Goal: Task Accomplishment & Management: Use online tool/utility

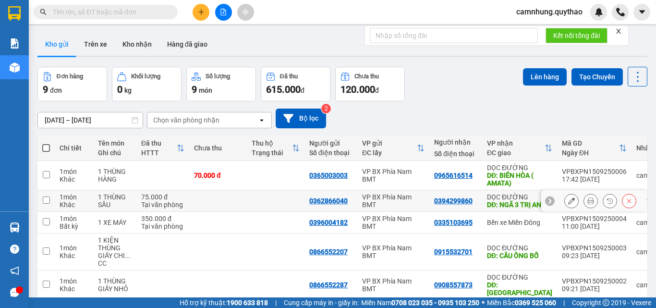
click at [240, 192] on td at bounding box center [218, 201] width 58 height 22
checkbox input "true"
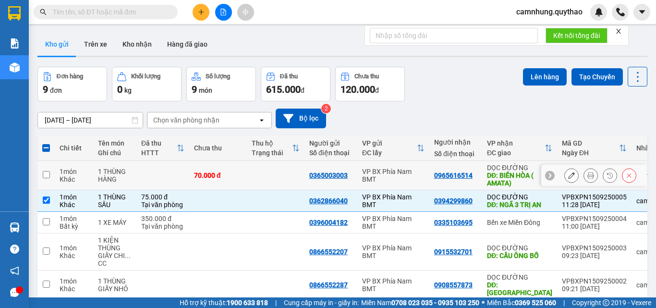
click at [250, 171] on td at bounding box center [276, 175] width 58 height 29
checkbox input "true"
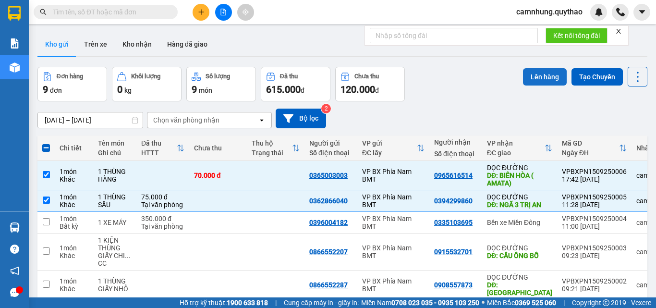
click at [528, 76] on button "Lên hàng" at bounding box center [545, 76] width 44 height 17
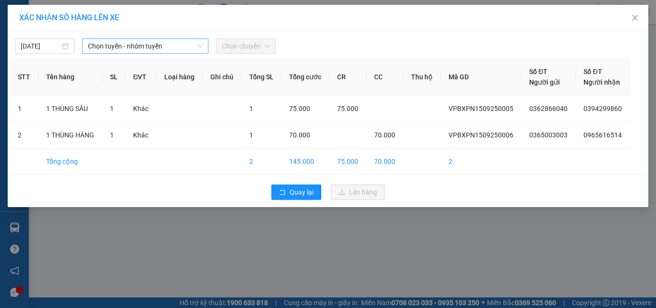
click at [162, 45] on span "Chọn tuyến - nhóm tuyến" at bounding box center [145, 46] width 115 height 14
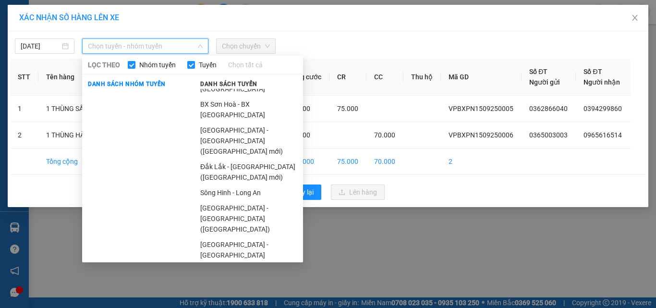
scroll to position [119, 0]
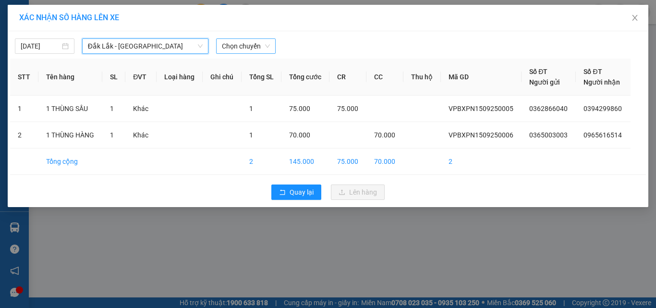
click at [243, 43] on span "Chọn chuyến" at bounding box center [246, 46] width 48 height 14
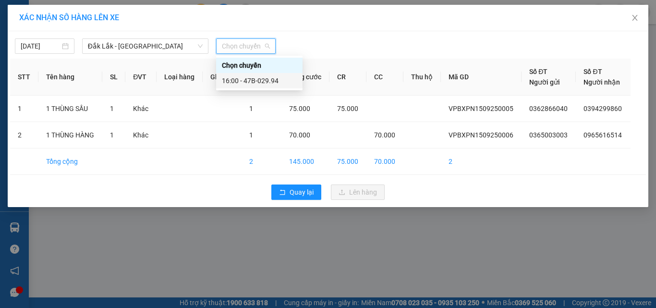
click at [259, 80] on div "16:00 - 47B-029.94" at bounding box center [259, 80] width 75 height 11
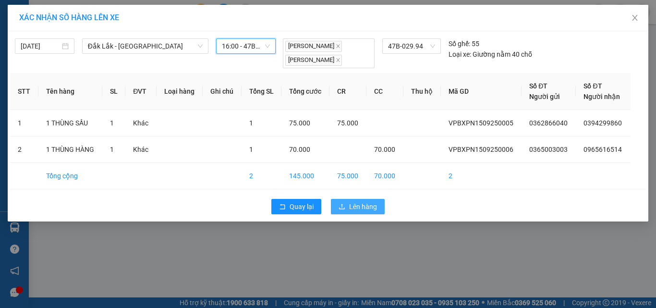
click at [345, 209] on icon "upload" at bounding box center [342, 206] width 7 height 7
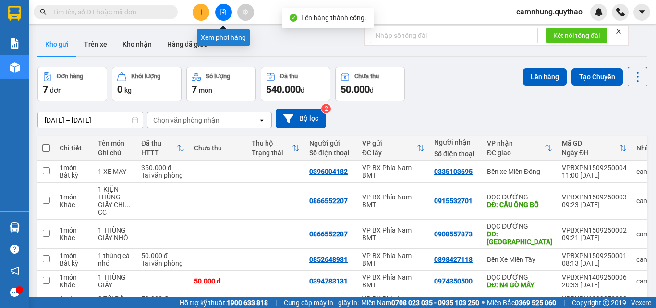
click at [224, 15] on icon "file-add" at bounding box center [223, 12] width 5 height 7
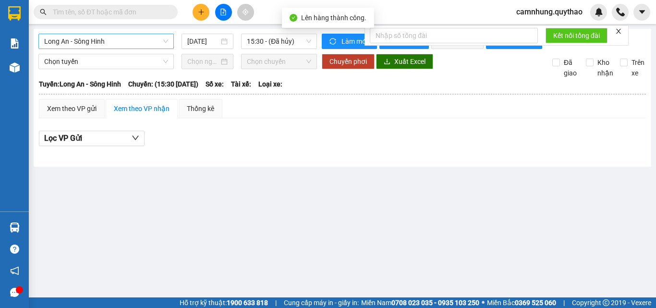
click at [133, 43] on span "Long An - Sông Hinh" at bounding box center [106, 41] width 124 height 14
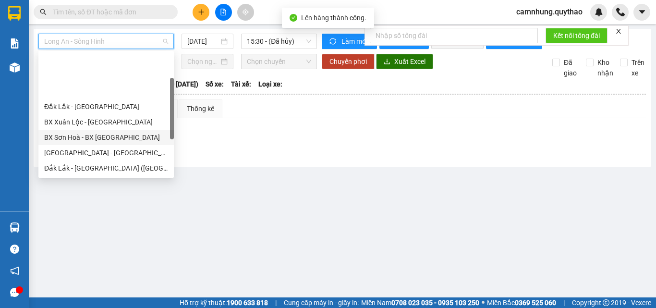
scroll to position [138, 0]
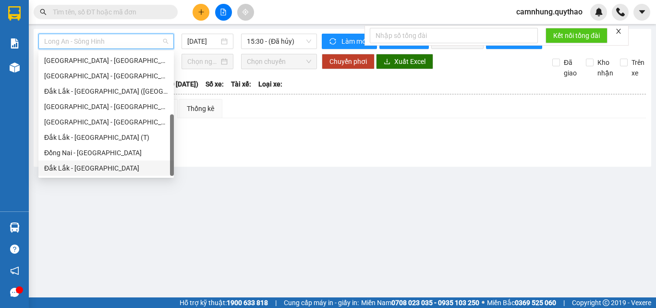
click at [79, 165] on div "Đắk Lắk - [GEOGRAPHIC_DATA]" at bounding box center [106, 168] width 124 height 11
type input "[DATE]"
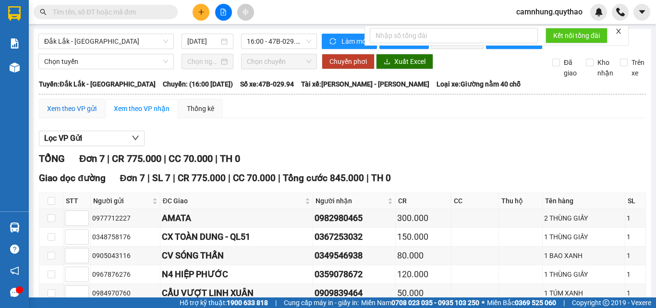
click at [74, 114] on div "Xem theo VP gửi" at bounding box center [71, 108] width 49 height 11
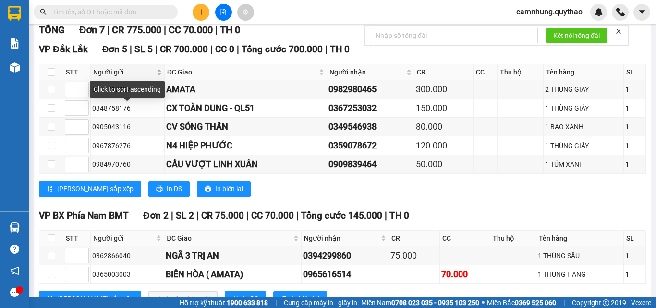
scroll to position [173, 0]
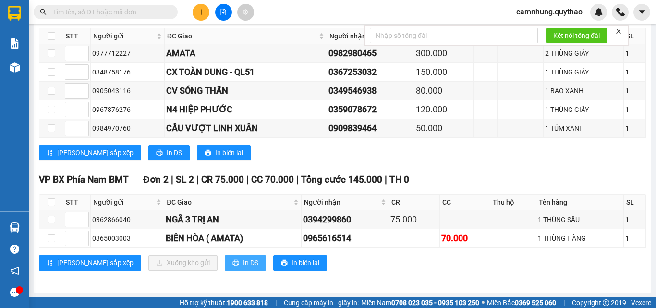
click at [233, 263] on icon "printer" at bounding box center [236, 262] width 7 height 7
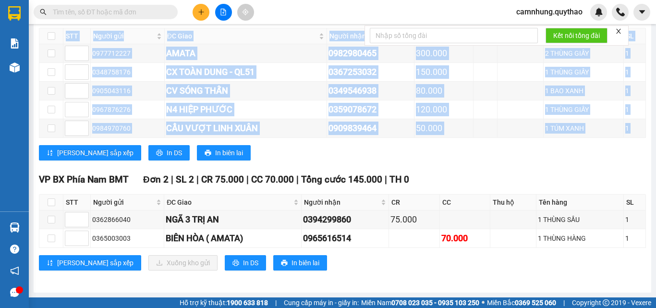
copy table "Lor Ipsu (Dol Sit) 9144630726 82A CONSEC ADI ELITS DOEI TEMP 18:71 - 31/25/7102…"
drag, startPoint x: 40, startPoint y: 182, endPoint x: 417, endPoint y: 263, distance: 385.7
click at [417, 263] on div "VP BX Phía Nam BMT Đơn 2 | SL 2 | CR 75.000 | CC 70.000 | Tổng cước 145.000 | T…" at bounding box center [342, 224] width 607 height 105
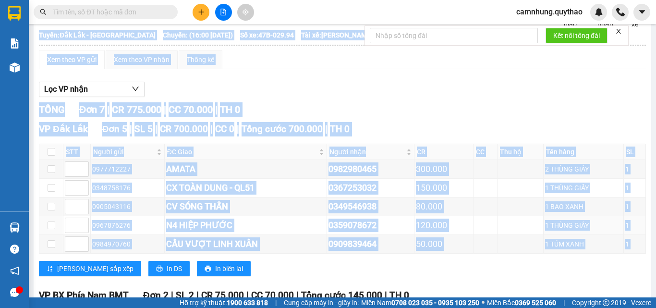
scroll to position [29, 0]
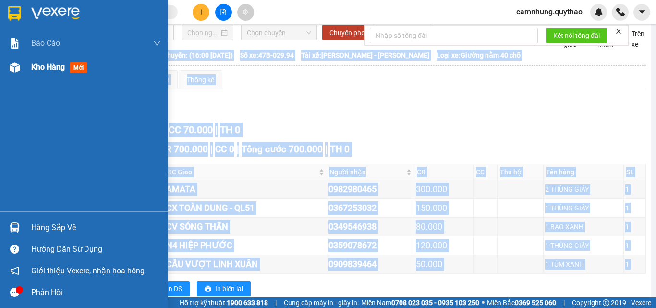
click at [46, 65] on span "Kho hàng" at bounding box center [48, 66] width 34 height 9
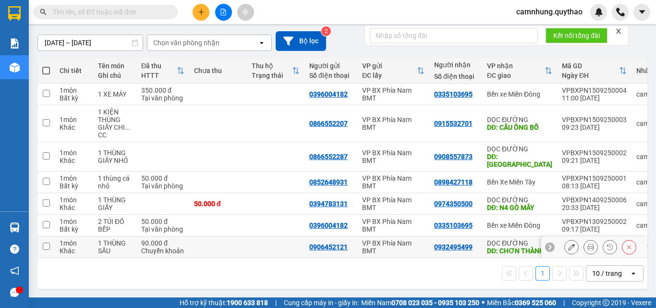
scroll to position [81, 0]
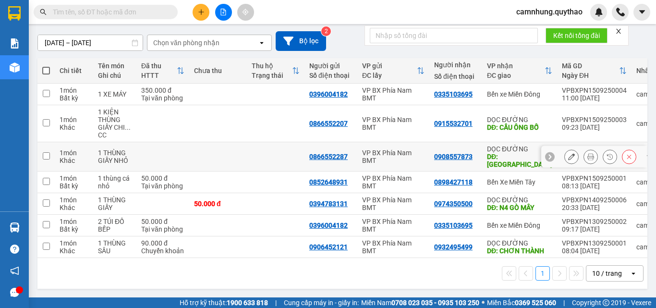
click at [288, 160] on td at bounding box center [276, 156] width 58 height 29
checkbox input "true"
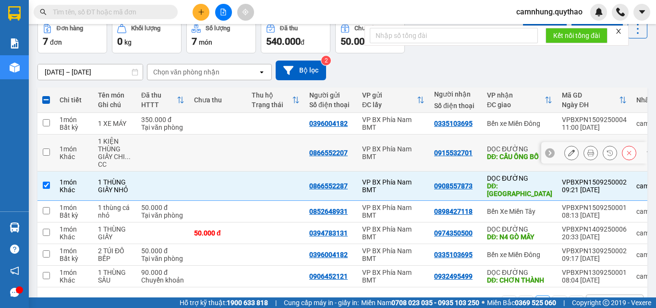
scroll to position [33, 0]
